Goal: Find specific fact: Find contact information

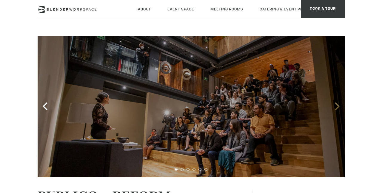
click at [338, 105] on icon at bounding box center [337, 107] width 4 height 8
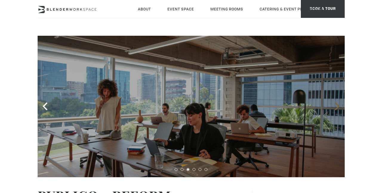
click at [338, 105] on icon at bounding box center [337, 107] width 4 height 8
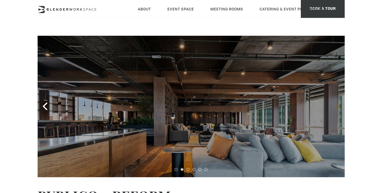
click at [338, 105] on icon at bounding box center [337, 107] width 4 height 8
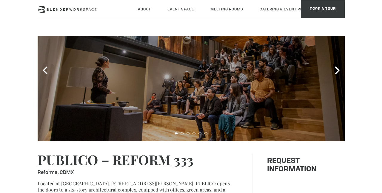
scroll to position [68, 0]
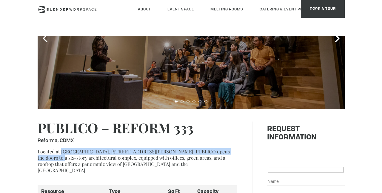
drag, startPoint x: 60, startPoint y: 152, endPoint x: 53, endPoint y: 158, distance: 9.5
click at [53, 158] on p "Located at [GEOGRAPHIC_DATA]. [STREET_ADDRESS][PERSON_NAME]. PUBLICO opens the …" at bounding box center [138, 161] width 200 height 25
copy p "Av. [STREET_ADDRESS][PERSON_NAME]"
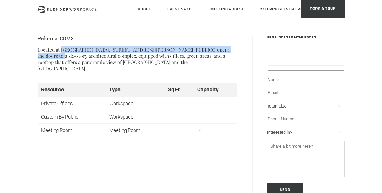
scroll to position [0, 0]
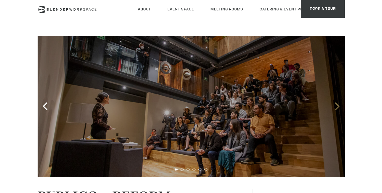
click at [337, 109] on icon at bounding box center [337, 107] width 4 height 8
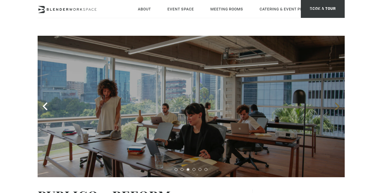
click at [337, 109] on icon at bounding box center [337, 107] width 4 height 8
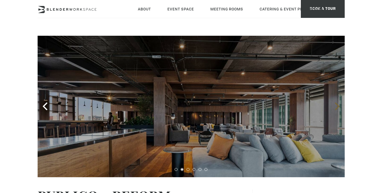
click at [337, 109] on icon at bounding box center [337, 107] width 4 height 8
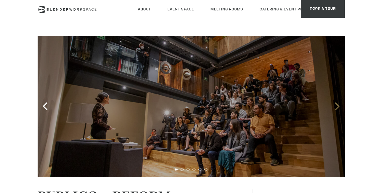
click at [337, 109] on icon at bounding box center [337, 107] width 4 height 8
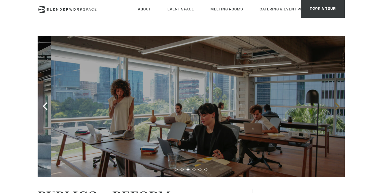
click at [337, 109] on icon at bounding box center [337, 107] width 4 height 8
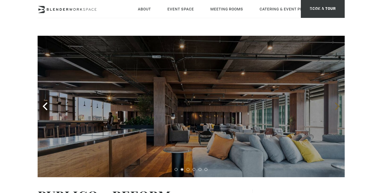
click at [337, 109] on icon at bounding box center [337, 107] width 4 height 8
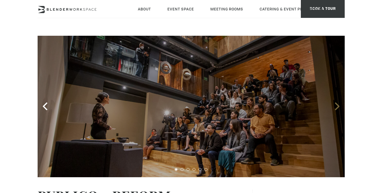
click at [338, 107] on icon at bounding box center [337, 107] width 4 height 8
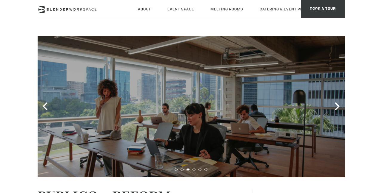
copy p "Av. [STREET_ADDRESS][PERSON_NAME]"
click at [339, 105] on icon at bounding box center [337, 107] width 8 height 8
